Goal: Transaction & Acquisition: Purchase product/service

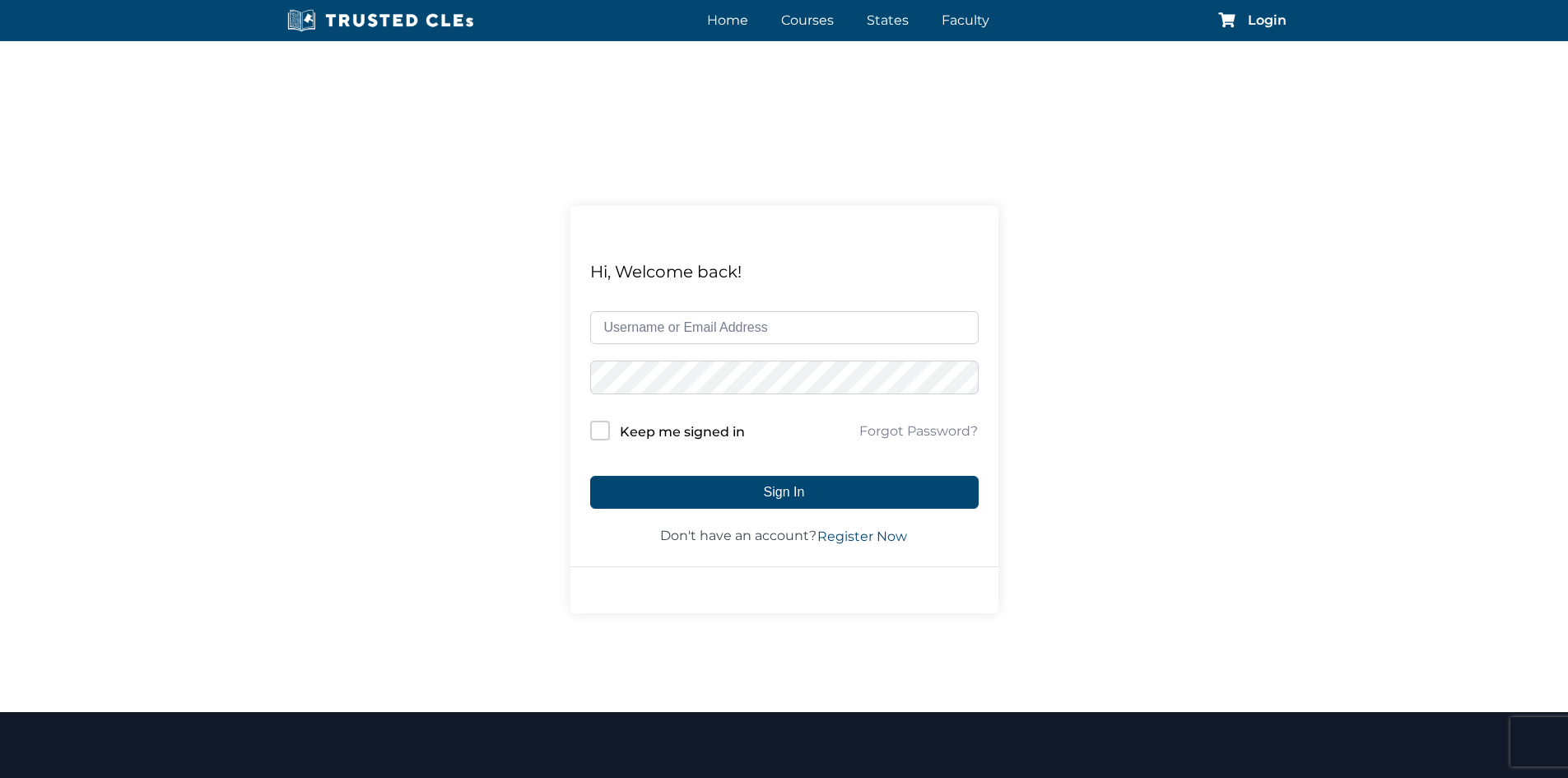
click at [658, 341] on input "text" at bounding box center [784, 328] width 389 height 32
type input "mlcorvani@gmail.com"
click at [591, 476] on button "Sign In" at bounding box center [784, 492] width 389 height 32
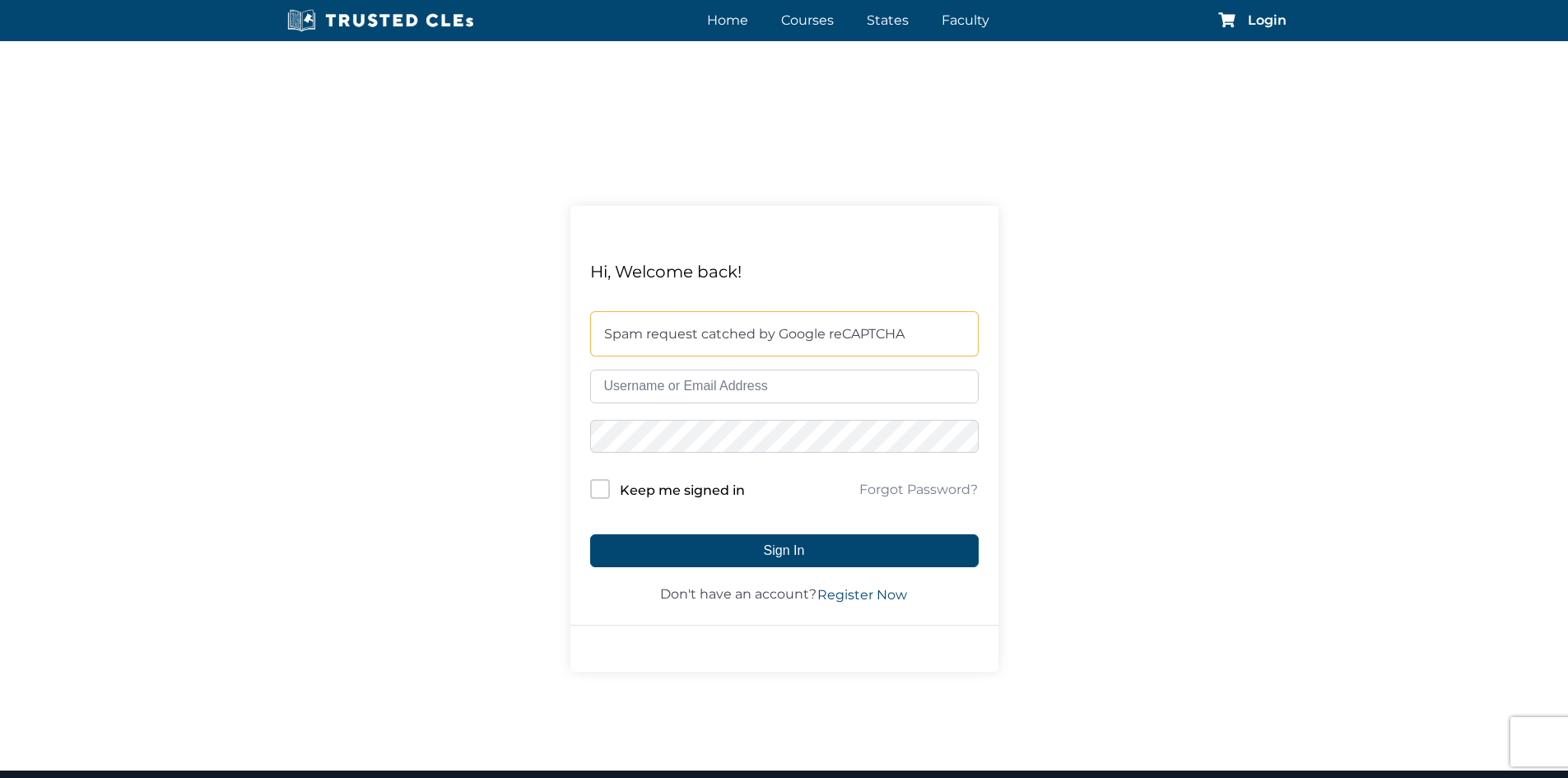
click at [704, 356] on div "Spam request catched by Google reCAPTCHA" at bounding box center [784, 334] width 389 height 45
click at [713, 384] on input "text" at bounding box center [784, 386] width 389 height 32
type input "mlcorvani@gmail.com"
click at [591, 534] on button "Sign In" at bounding box center [784, 551] width 389 height 32
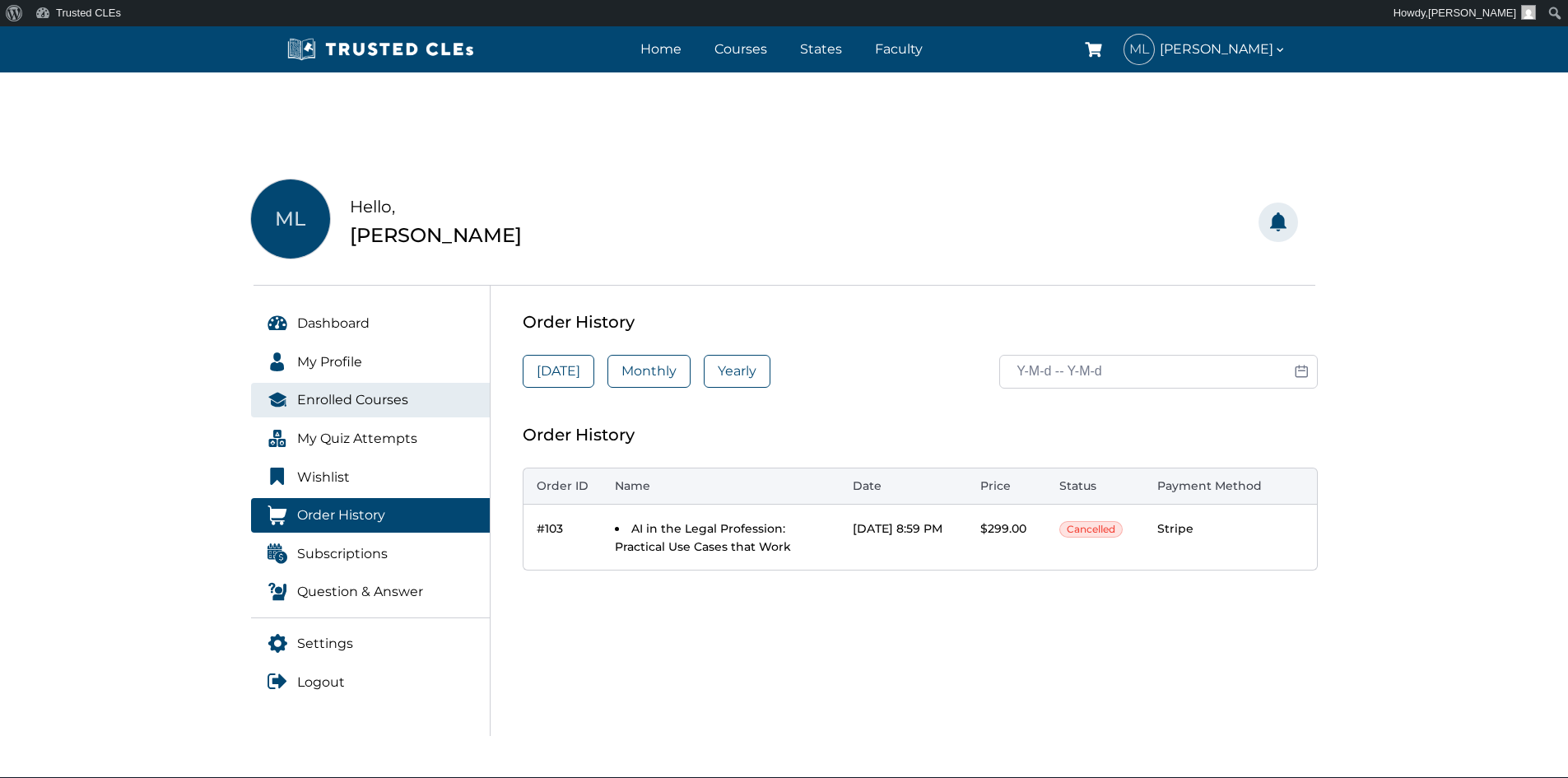
click at [361, 399] on span "Enrolled Courses" at bounding box center [353, 400] width 111 height 21
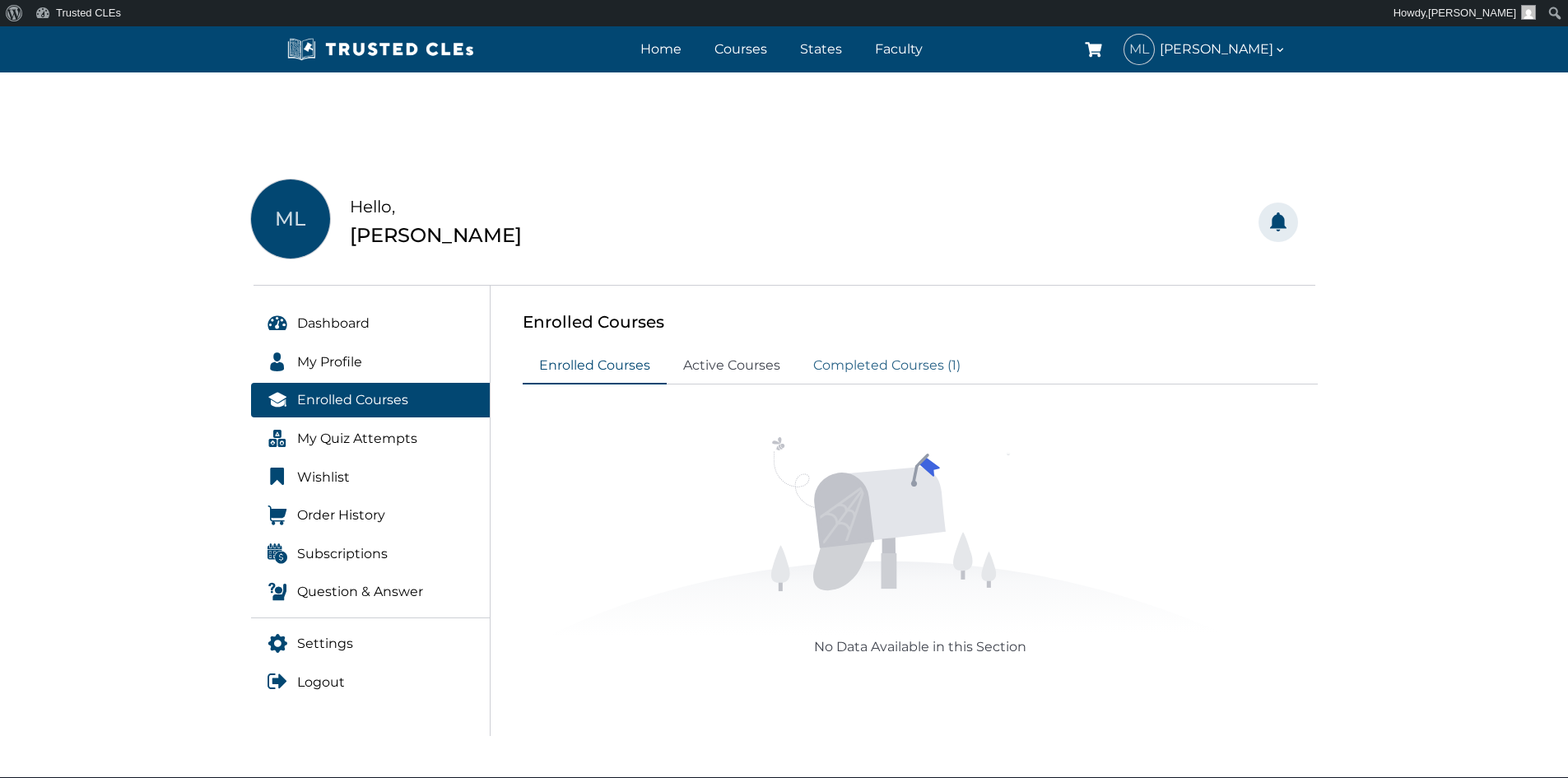
click at [863, 373] on link "Completed Courses (1)" at bounding box center [887, 366] width 181 height 36
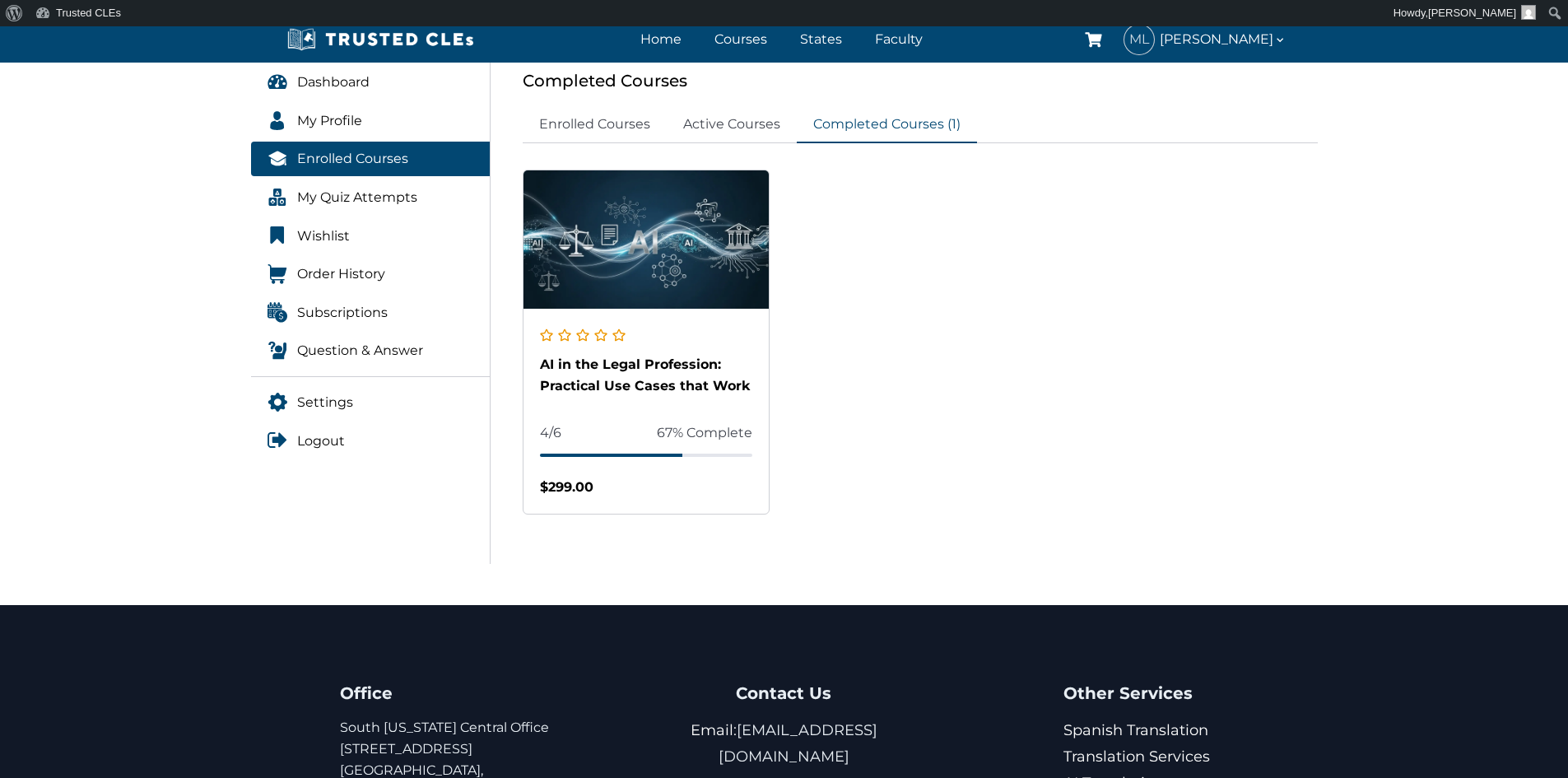
scroll to position [247, 0]
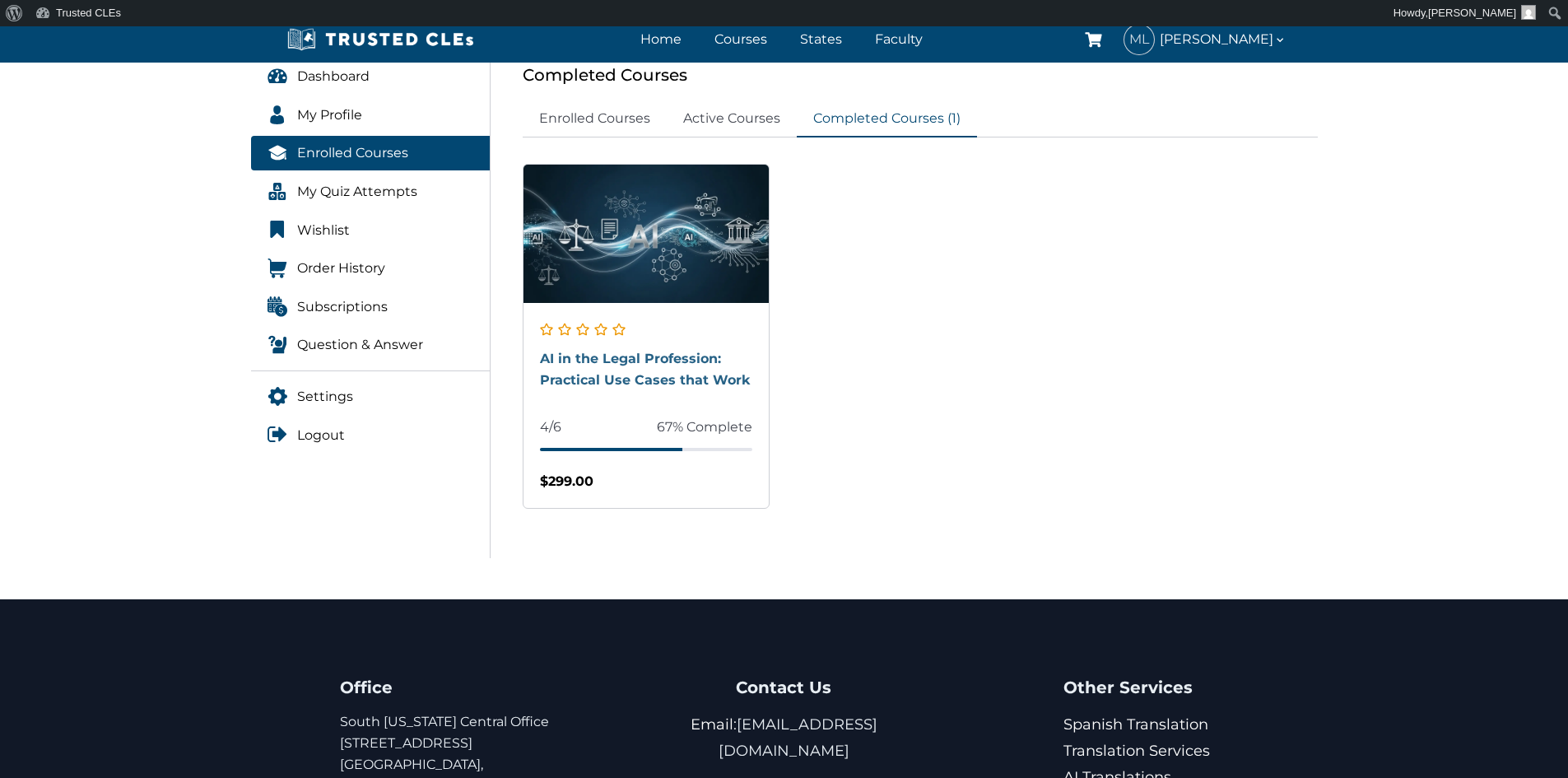
click at [644, 375] on link "AI in the Legal Profession: Practical Use Cases that Work" at bounding box center [645, 369] width 210 height 37
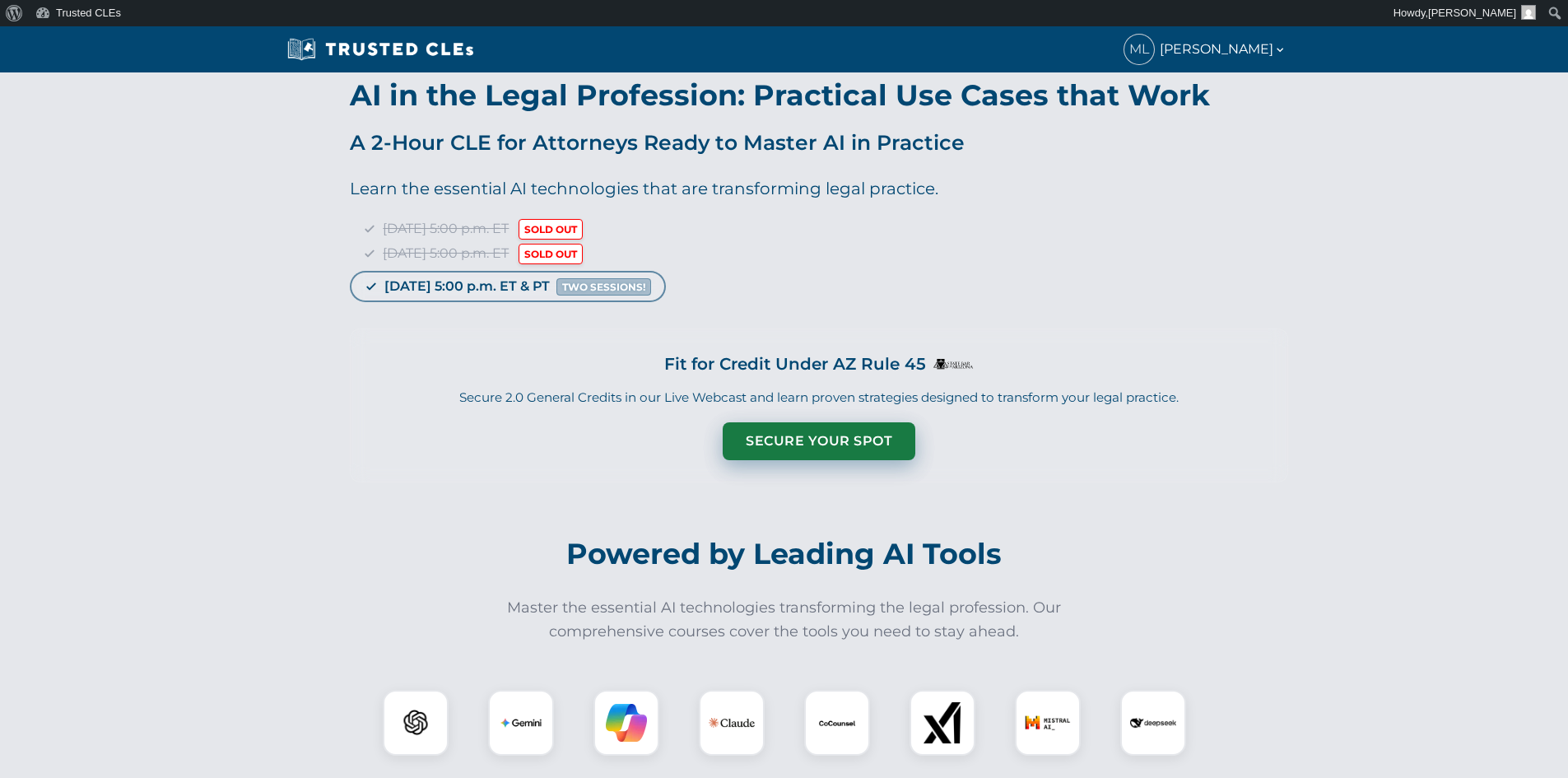
click at [847, 432] on button "Secure Your Spot" at bounding box center [819, 442] width 193 height 38
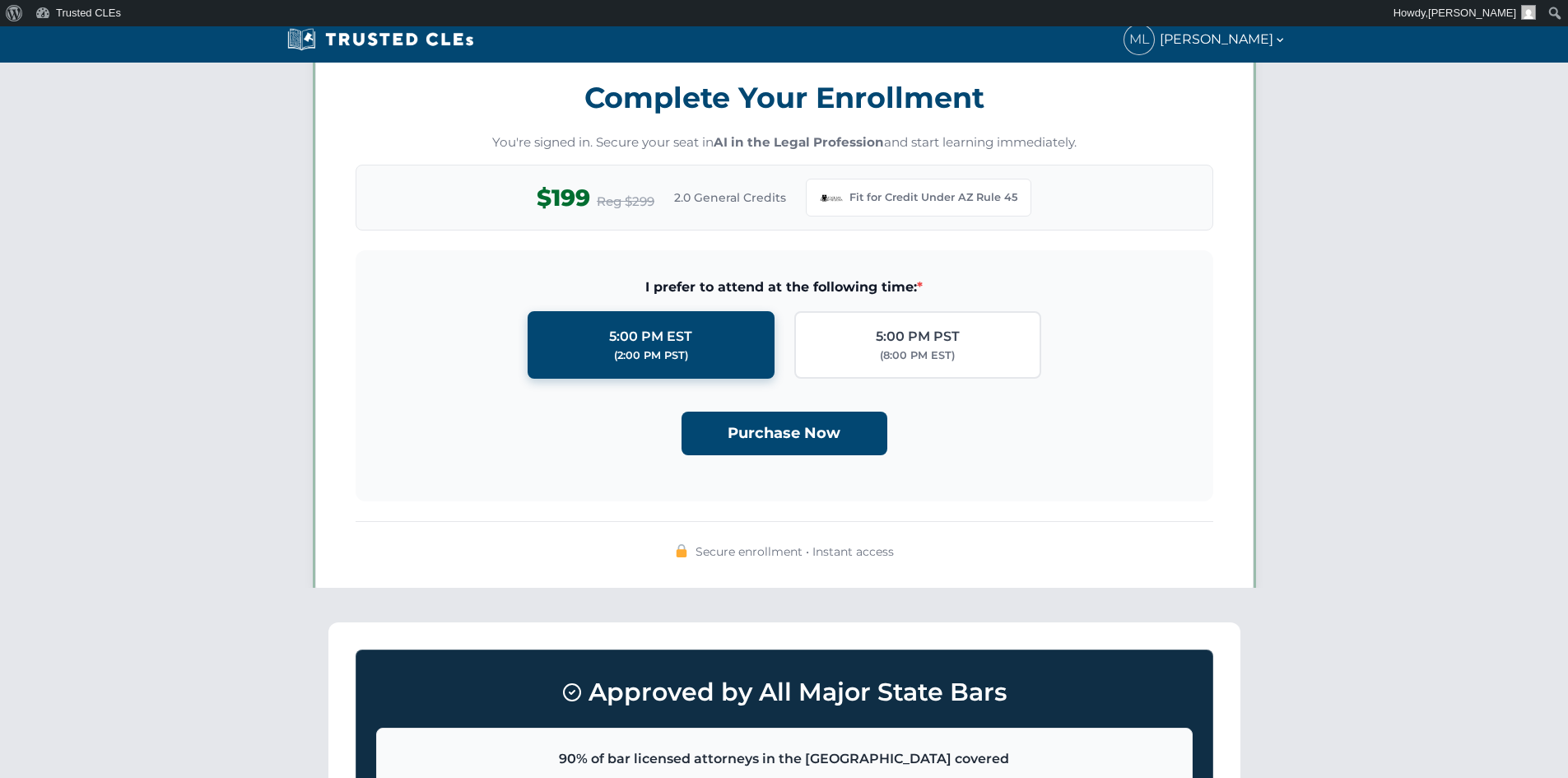
scroll to position [1322, 0]
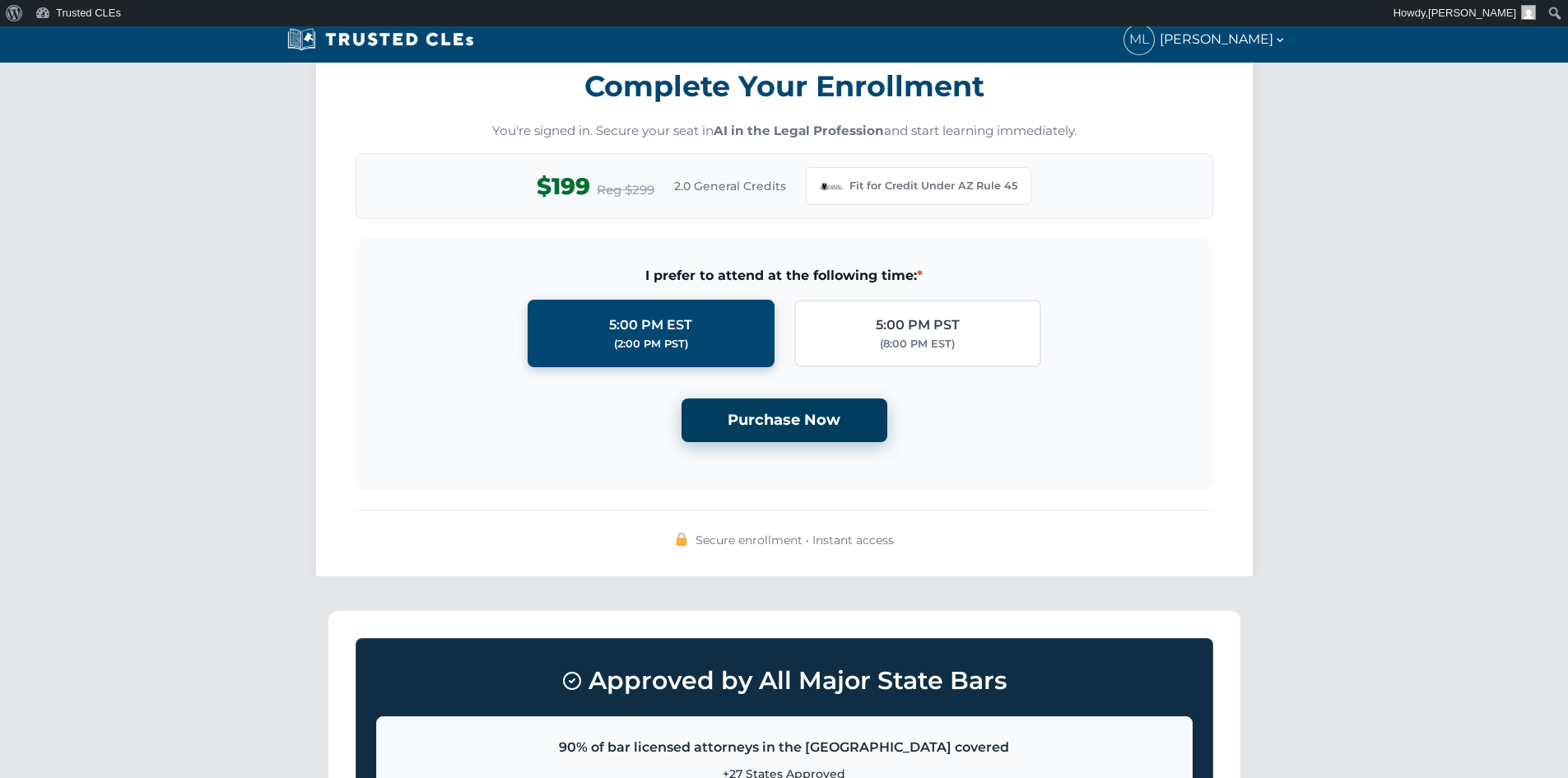
click at [800, 423] on button "Purchase Now" at bounding box center [784, 421] width 205 height 44
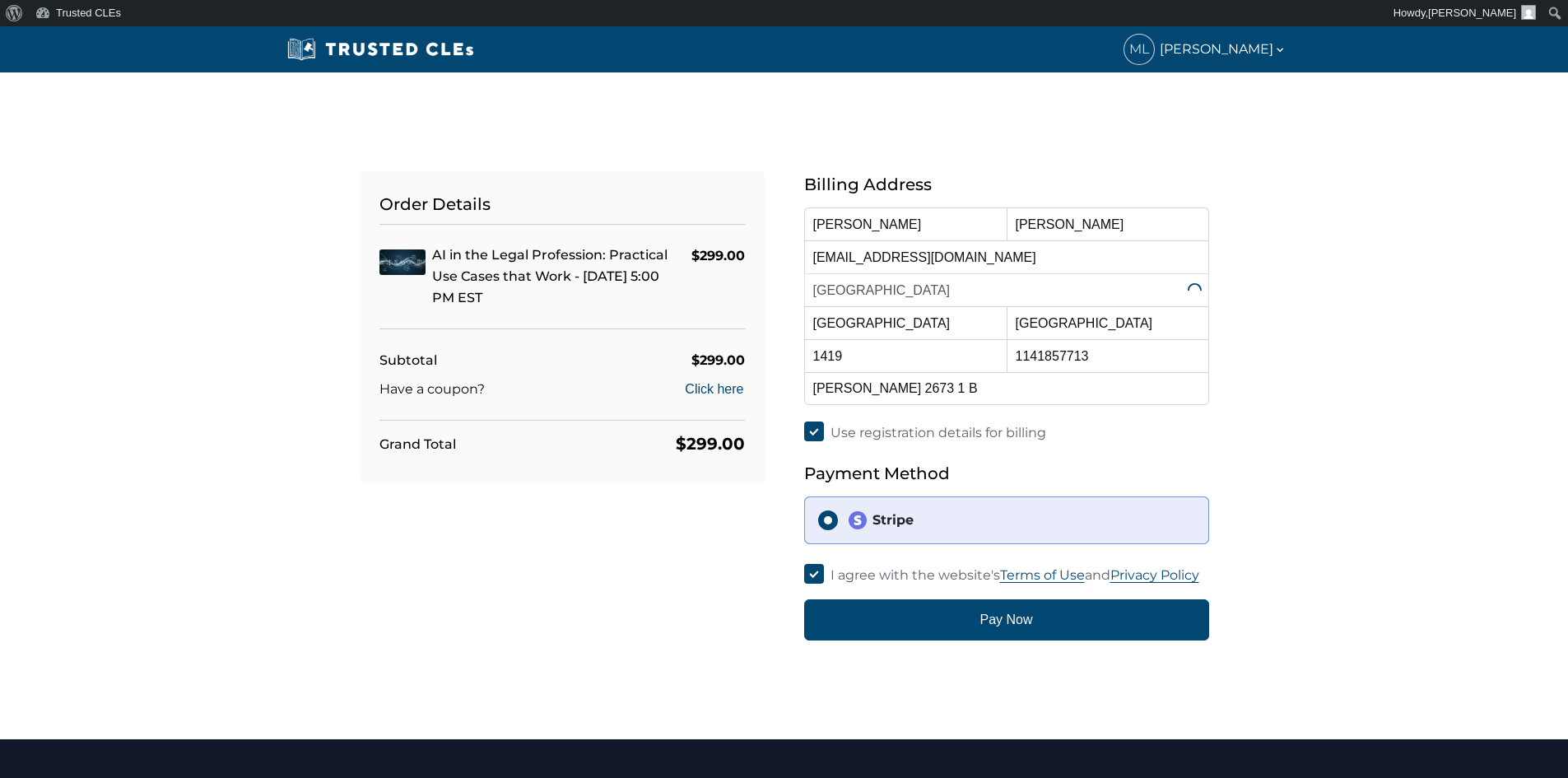
select select "[GEOGRAPHIC_DATA]"
select select "[US_STATE]"
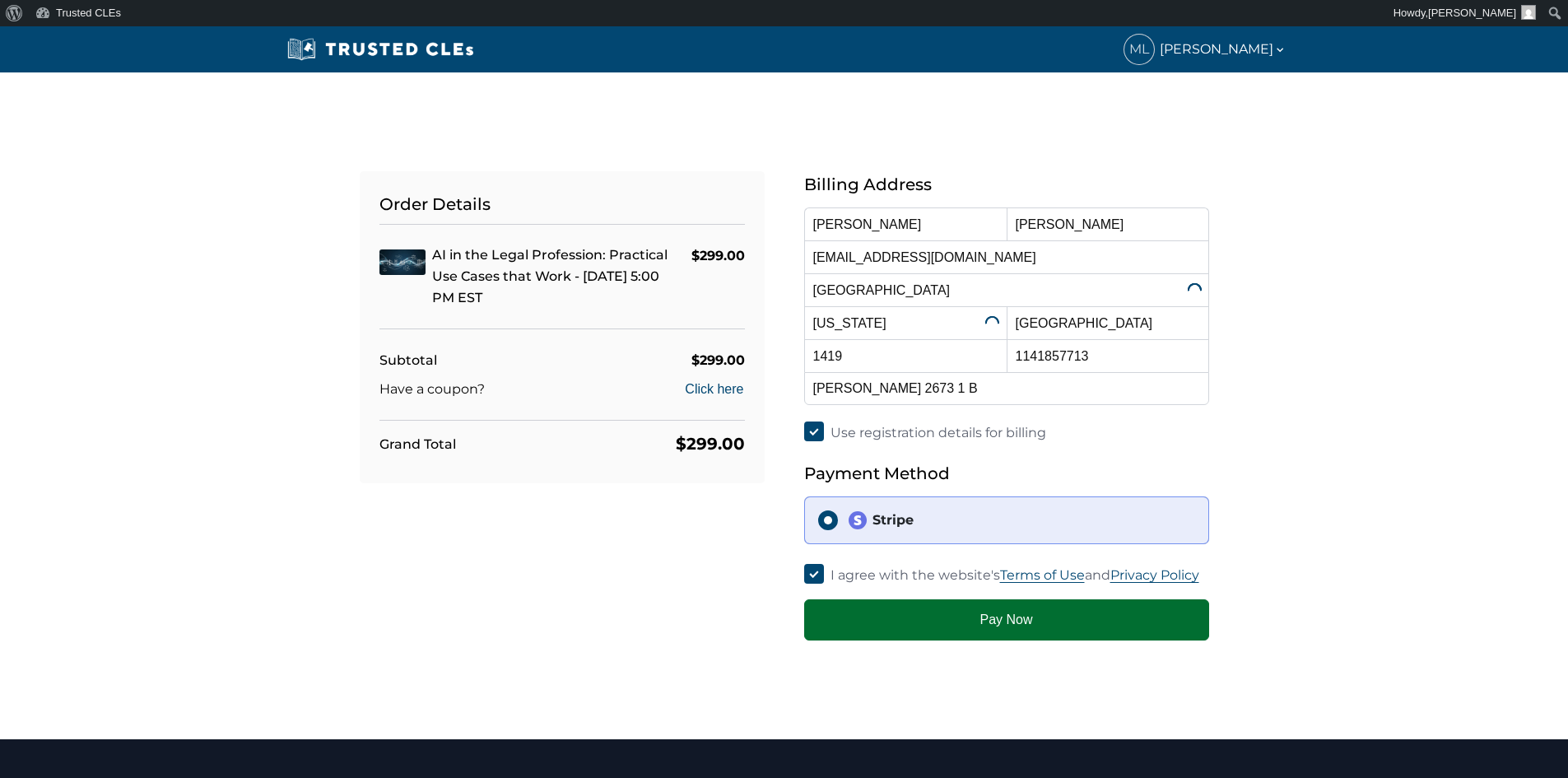
click at [982, 624] on button "Pay Now" at bounding box center [1007, 619] width 405 height 41
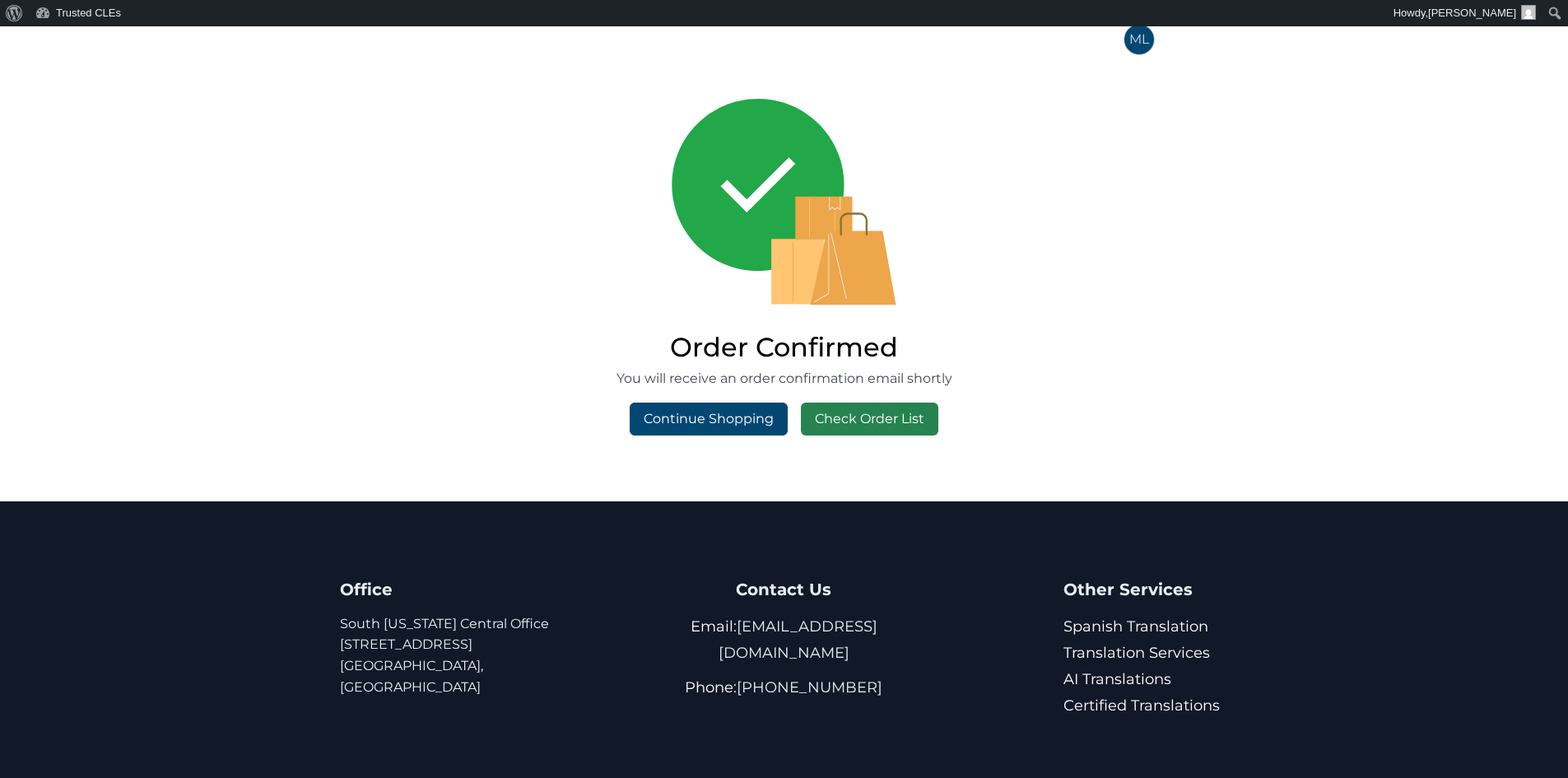
click at [836, 424] on link "Check Order List" at bounding box center [870, 419] width 138 height 32
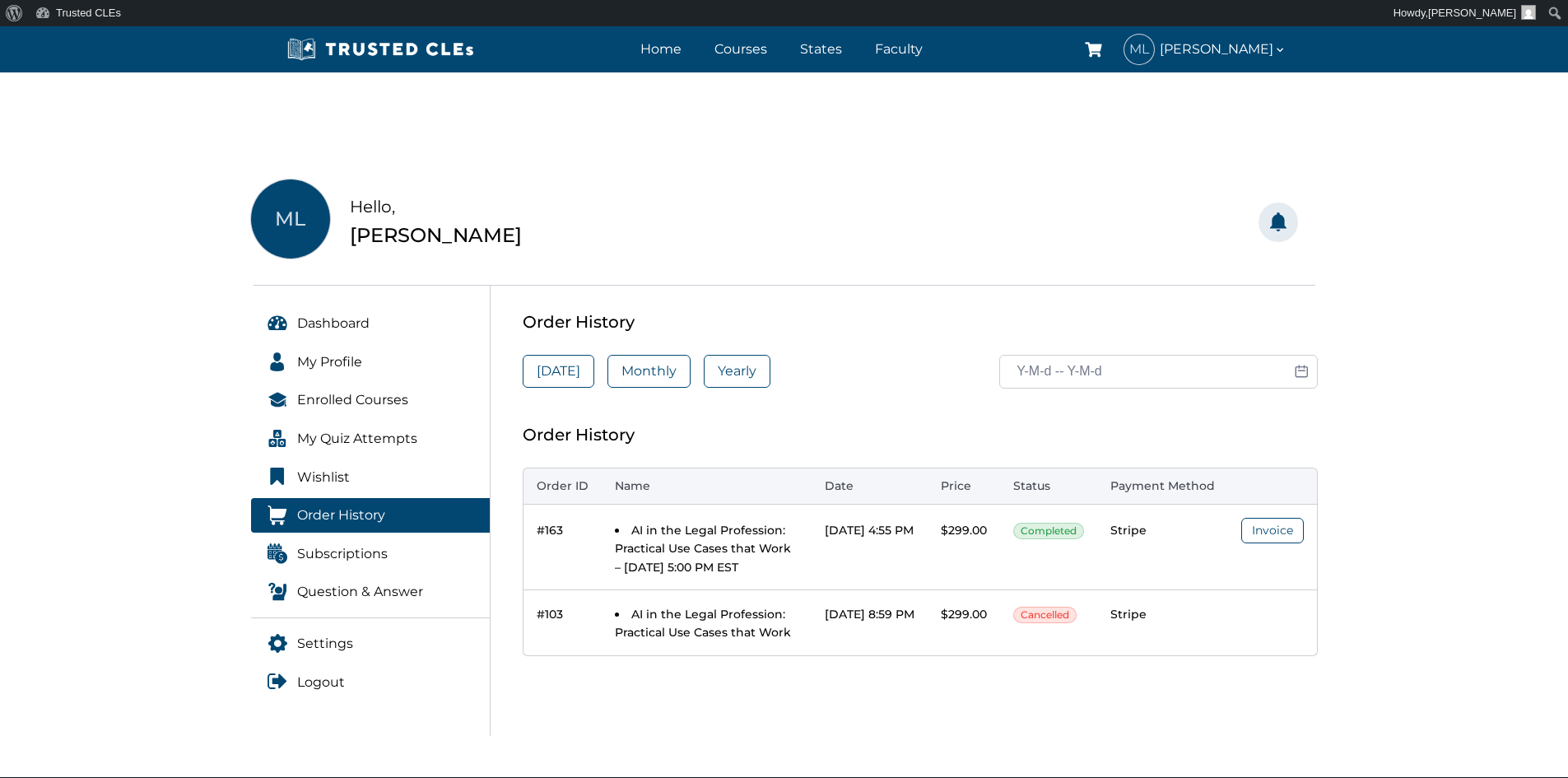
scroll to position [82, 0]
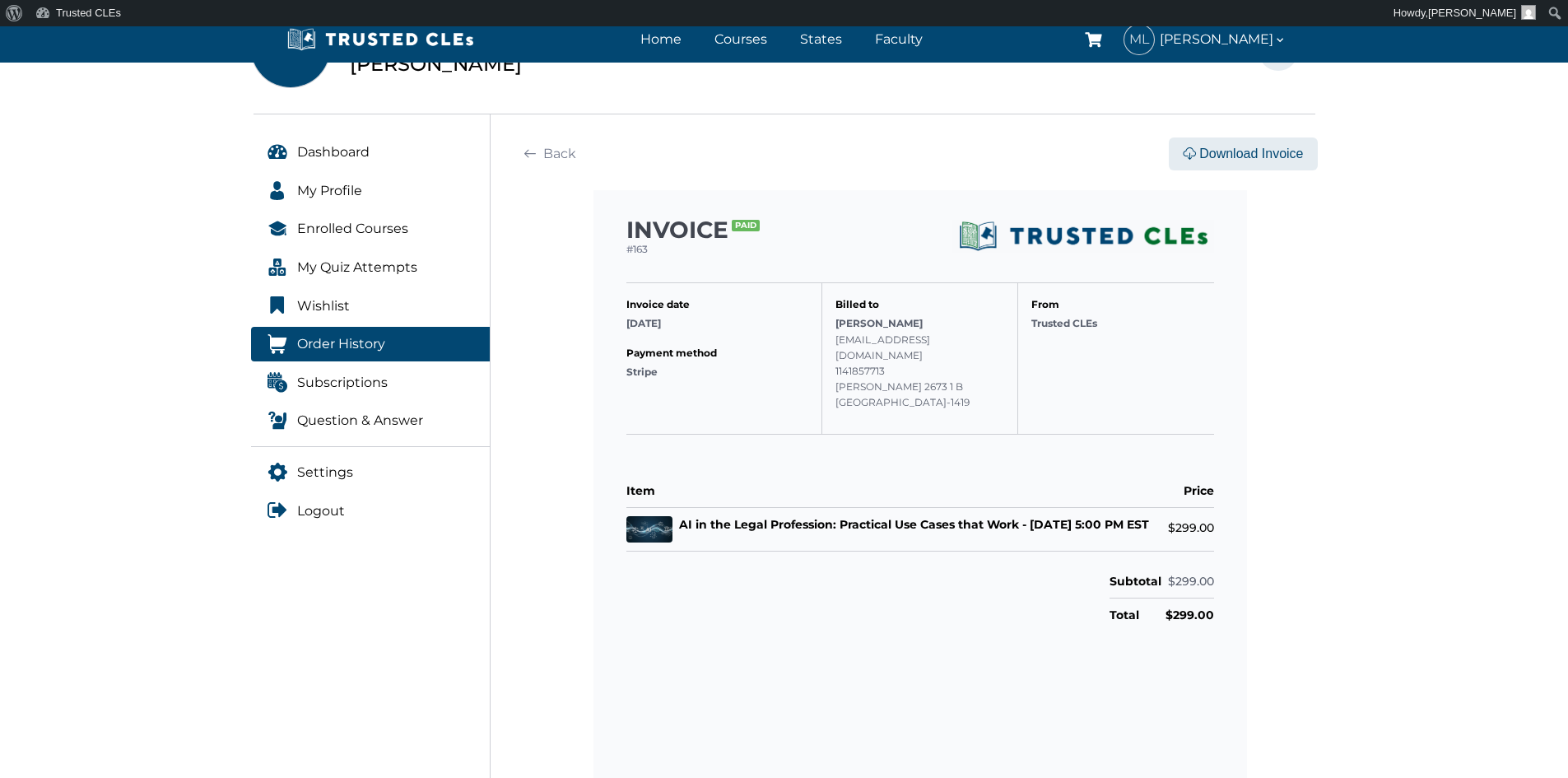
scroll to position [164, 0]
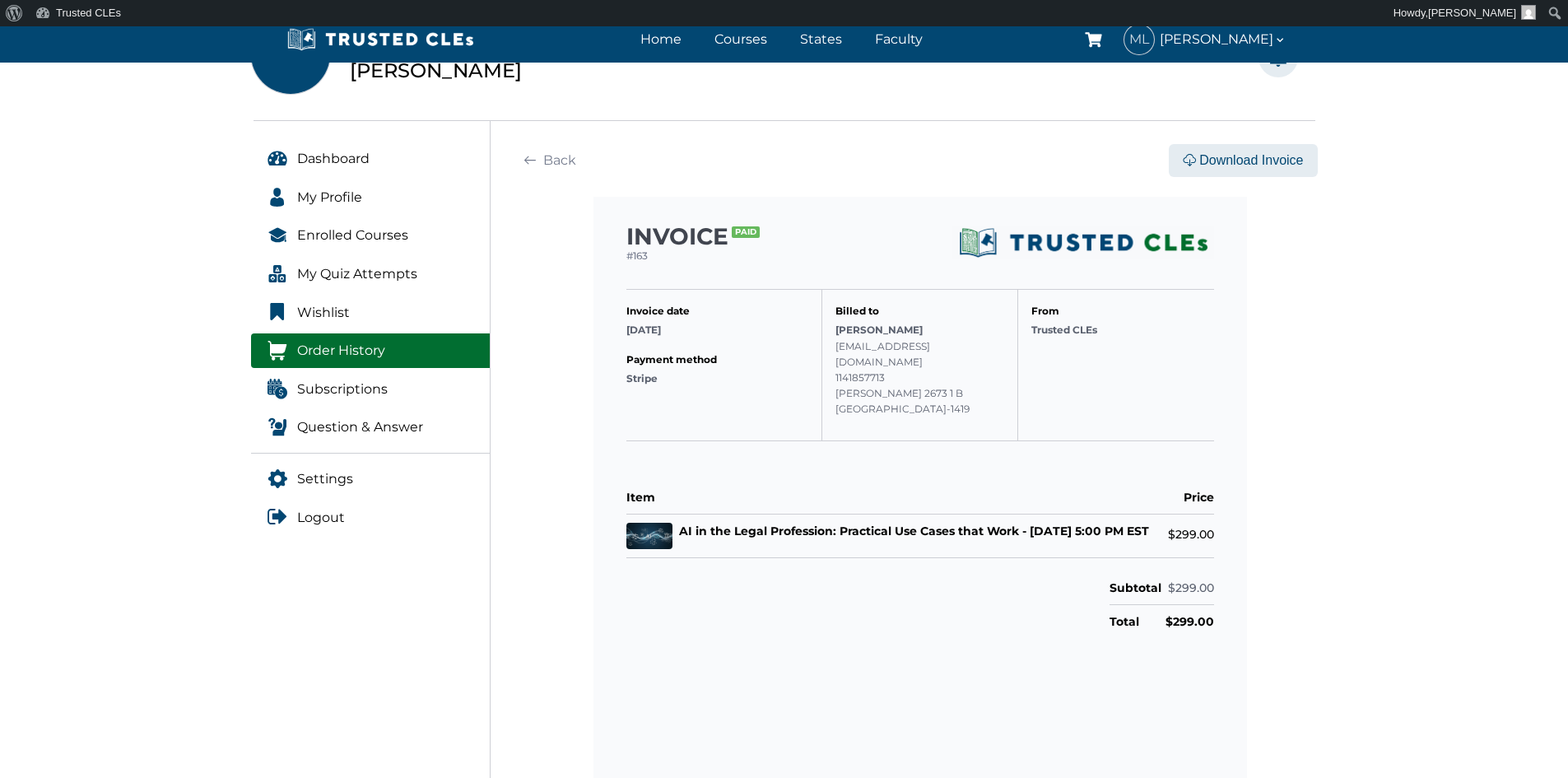
click at [422, 354] on link "Order History" at bounding box center [371, 351] width 240 height 34
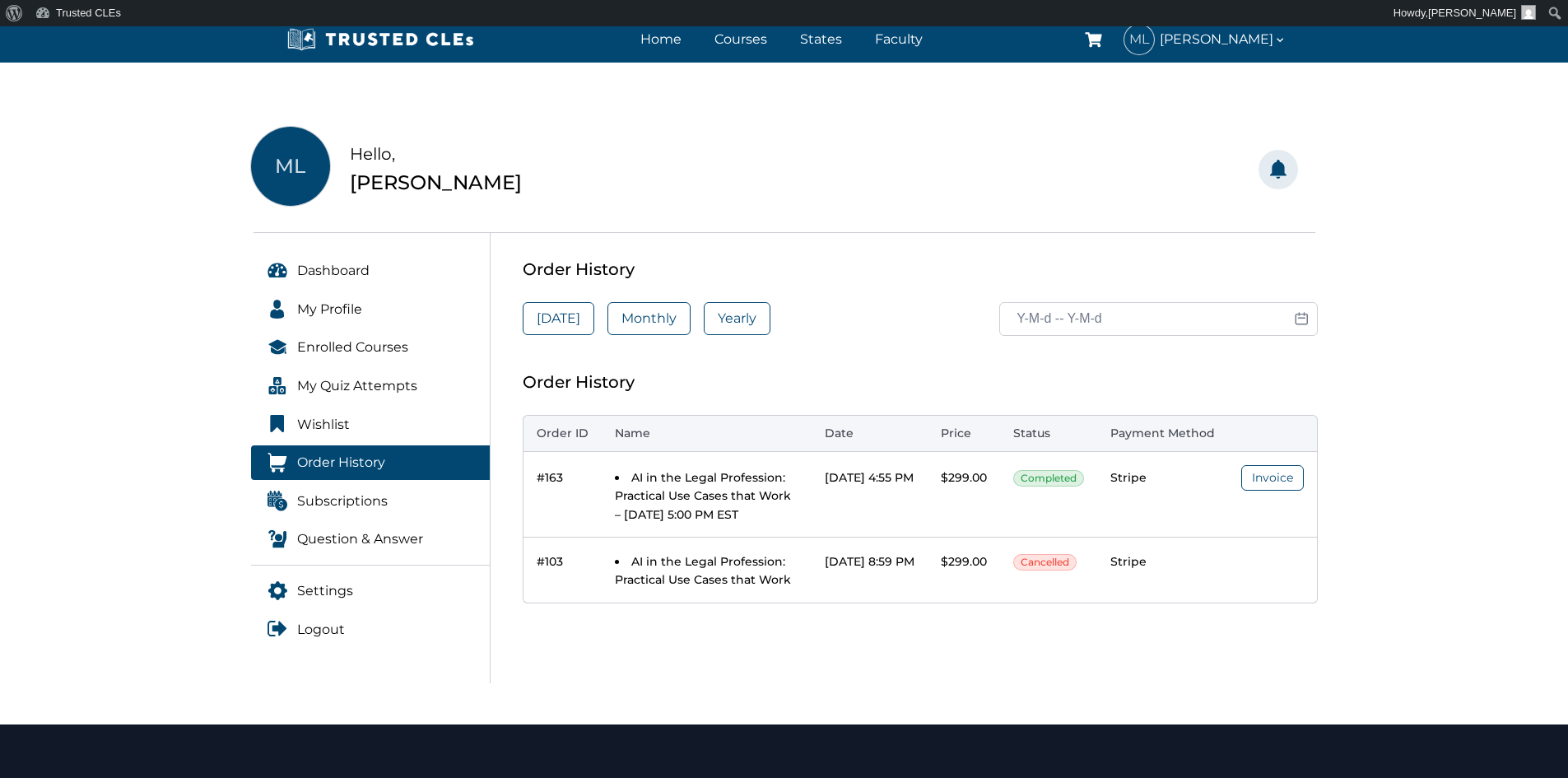
scroll to position [82, 0]
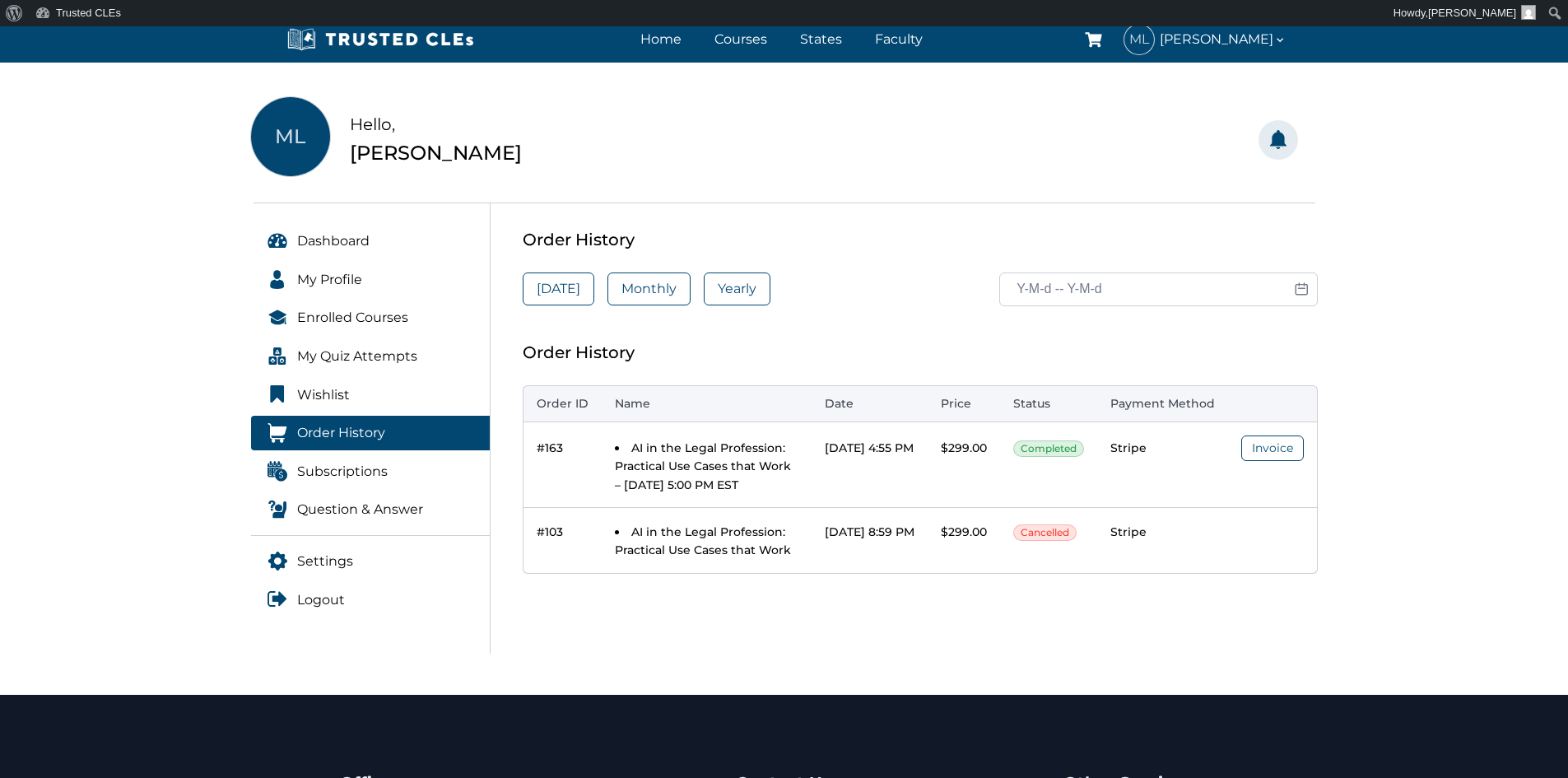
drag, startPoint x: 568, startPoint y: 365, endPoint x: 589, endPoint y: 360, distance: 21.6
click at [568, 365] on div "Order History Order ID Name Date Price Status Payment Method #163 AI in the Leg…" at bounding box center [920, 456] width 795 height 234
click at [594, 359] on div "Order History" at bounding box center [920, 353] width 795 height 27
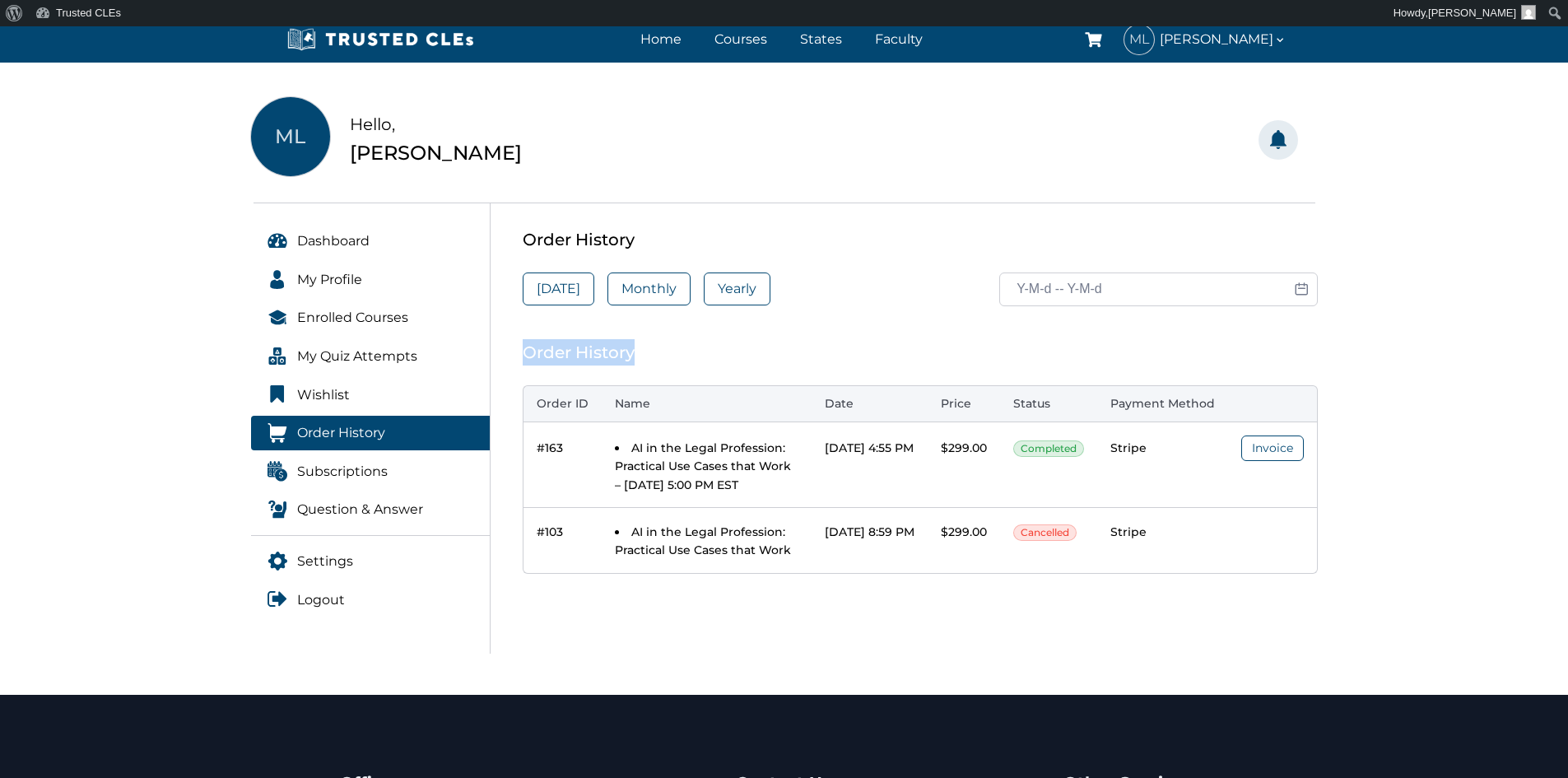
click at [594, 359] on div "Order History" at bounding box center [920, 353] width 795 height 27
